Goal: Transaction & Acquisition: Book appointment/travel/reservation

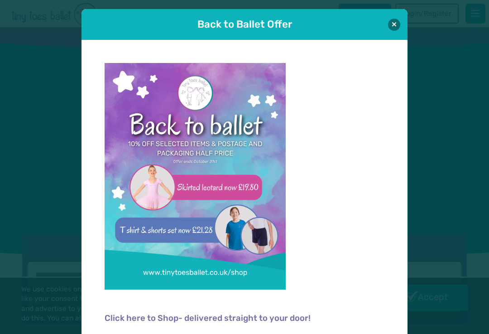
scroll to position [1, 0]
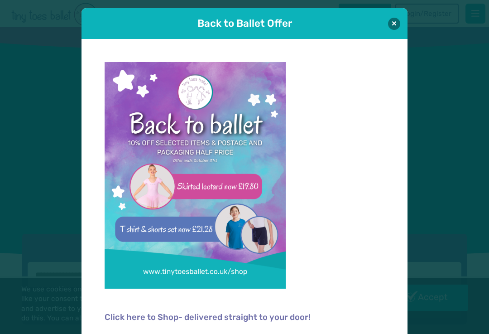
click at [394, 21] on button at bounding box center [394, 24] width 12 height 12
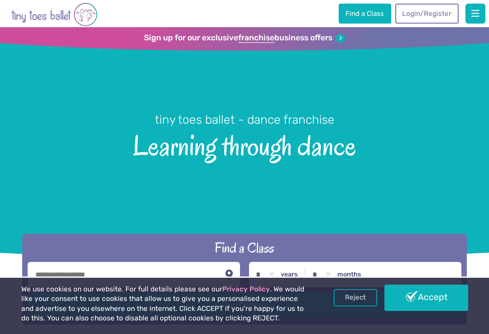
click at [429, 15] on link "Login/Register" at bounding box center [426, 14] width 63 height 20
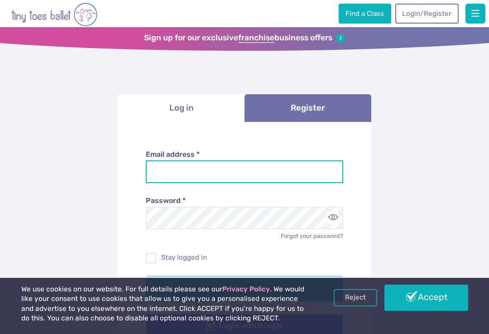
click at [238, 172] on input "Email address *" at bounding box center [245, 171] width 198 height 23
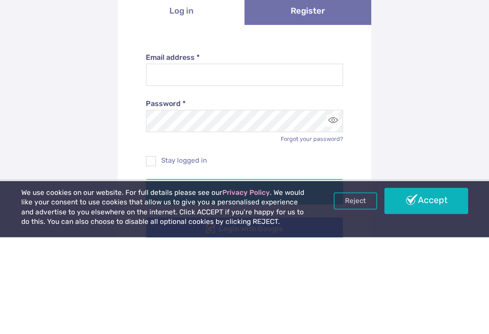
scroll to position [97, 0]
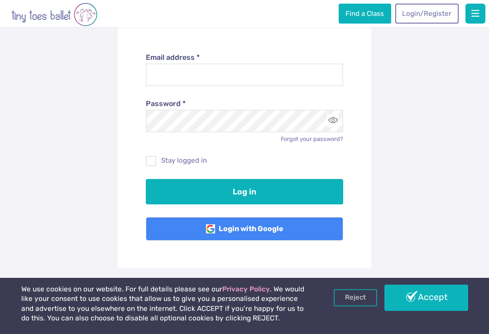
click at [416, 294] on link "Accept" at bounding box center [425, 297] width 83 height 26
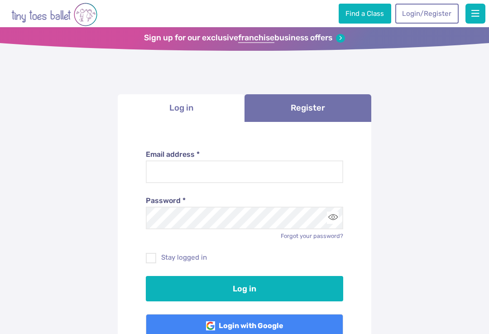
scroll to position [97, 0]
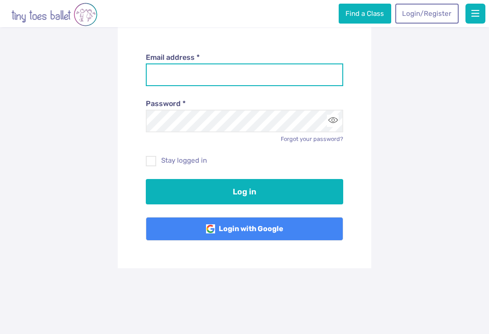
click at [191, 73] on input "Email address *" at bounding box center [245, 74] width 198 height 23
type input "**********"
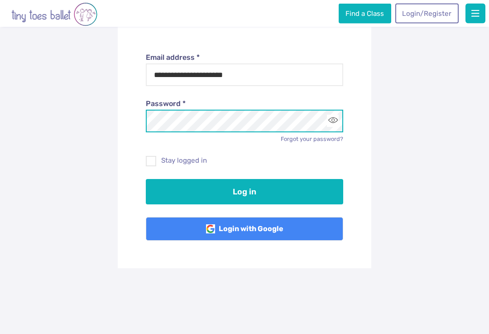
click at [244, 190] on button "Log in" at bounding box center [245, 191] width 198 height 25
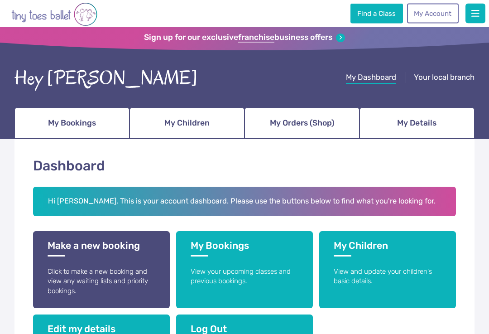
scroll to position [0, 0]
click at [68, 123] on span "My Bookings" at bounding box center [72, 123] width 48 height 16
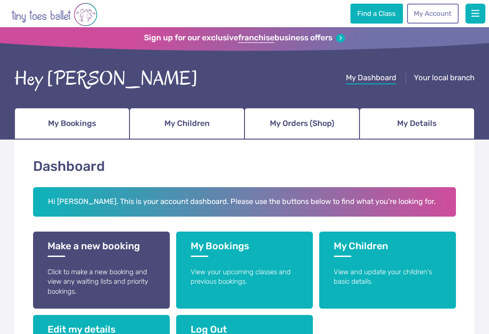
scroll to position [0, 0]
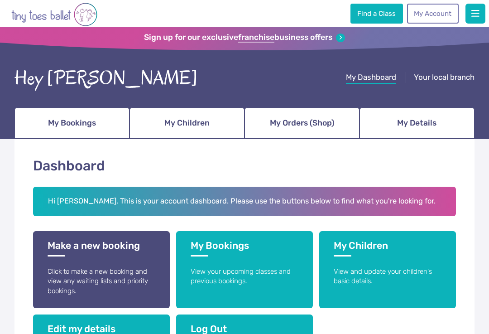
click at [105, 249] on h3 "Make a new booking" at bounding box center [102, 247] width 108 height 17
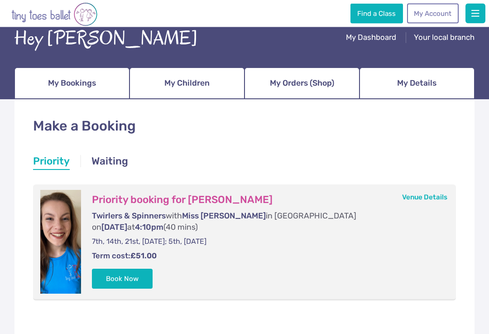
scroll to position [40, 0]
click at [126, 268] on button "Book Now" at bounding box center [122, 278] width 61 height 20
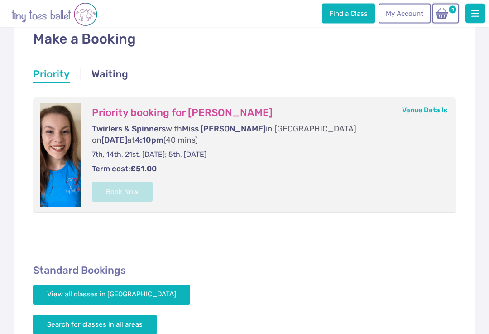
scroll to position [129, 0]
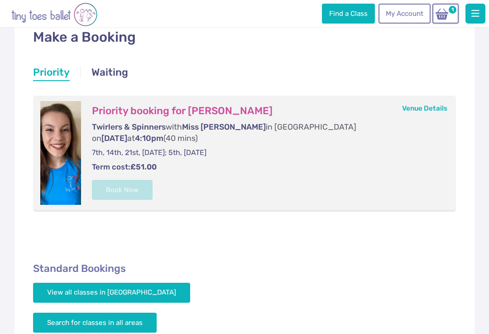
click at [132, 165] on form "Priority booking for Robyn Earwicker Twirlers & Spinners with Miss Lucy in Rayl…" at bounding box center [265, 153] width 368 height 104
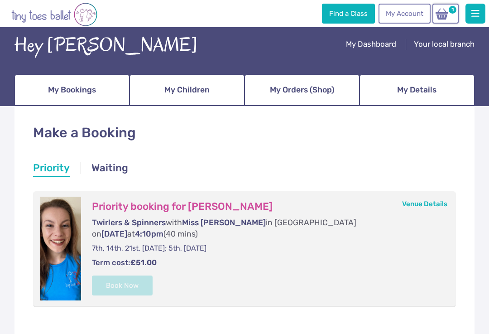
scroll to position [0, 0]
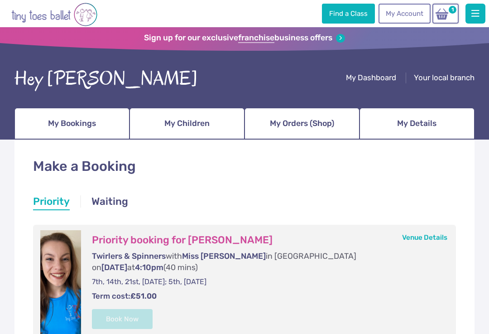
click at [420, 236] on link "Venue Details" at bounding box center [424, 237] width 45 height 8
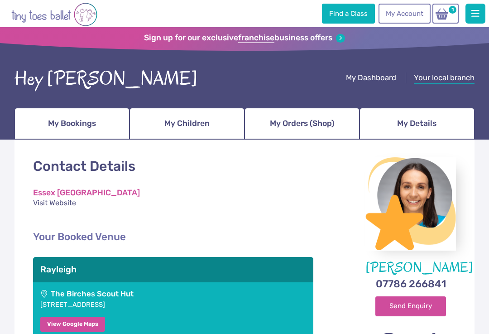
click at [445, 16] on img at bounding box center [441, 14] width 17 height 13
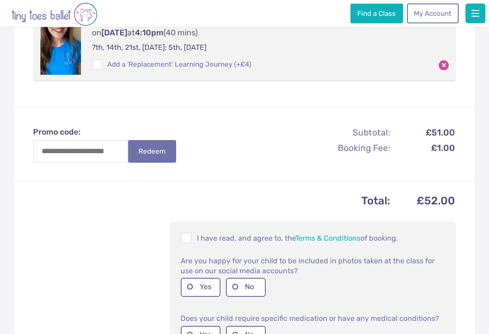
scroll to position [225, 0]
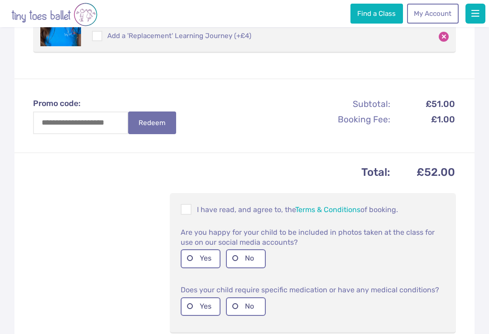
click at [195, 249] on label "Yes" at bounding box center [201, 258] width 40 height 19
click at [240, 297] on label "No" at bounding box center [246, 306] width 40 height 19
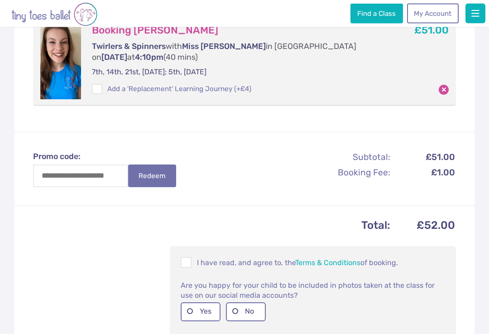
scroll to position [170, 0]
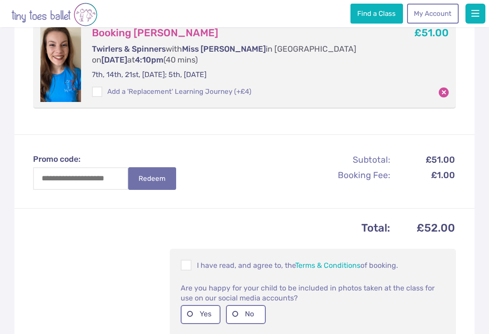
click at [187, 262] on span at bounding box center [187, 266] width 10 height 9
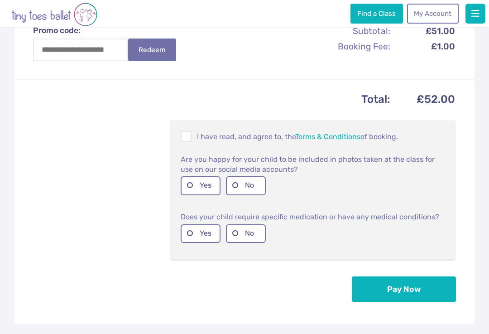
click at [406, 276] on button "Pay Now" at bounding box center [404, 288] width 104 height 25
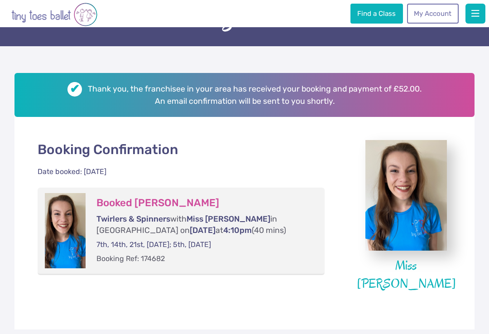
scroll to position [63, 0]
